Goal: Check status: Check status

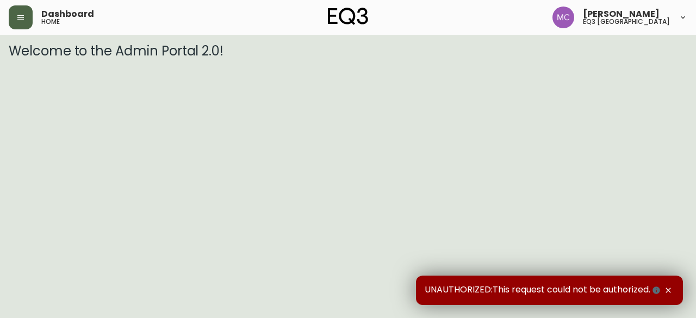
click at [18, 21] on icon "button" at bounding box center [20, 17] width 9 height 9
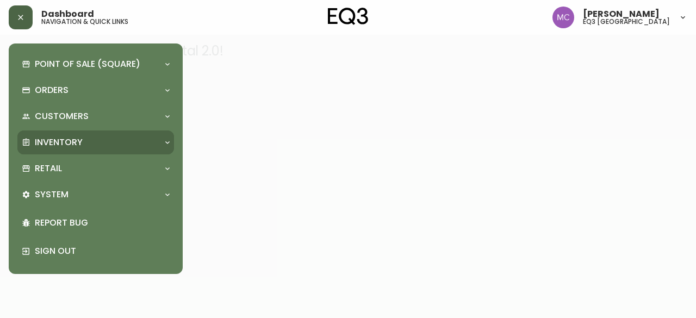
click at [60, 133] on div "Inventory" at bounding box center [95, 142] width 157 height 24
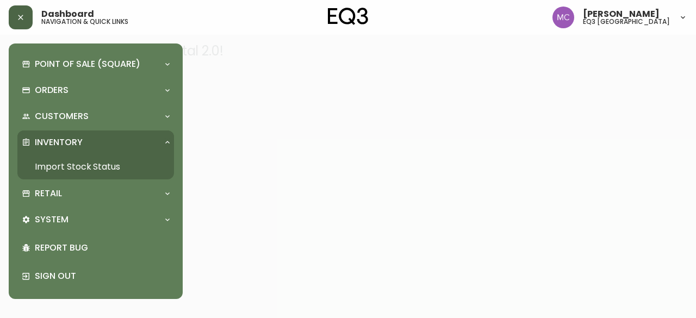
click at [67, 170] on link "Import Stock Status" at bounding box center [95, 166] width 157 height 25
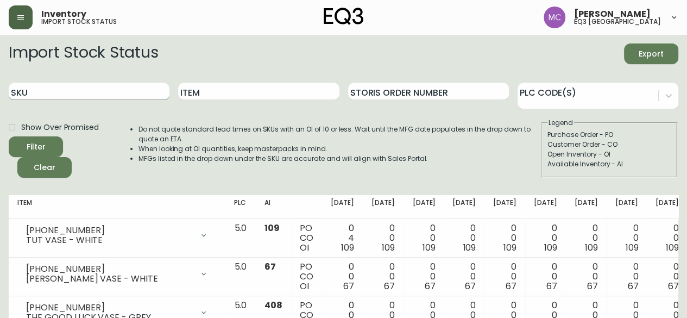
click at [82, 86] on input "SKU" at bounding box center [89, 91] width 161 height 17
type input "[PHONE_NUMBER]"
click at [9, 136] on button "Filter" at bounding box center [36, 146] width 54 height 21
